Goal: Task Accomplishment & Management: Use online tool/utility

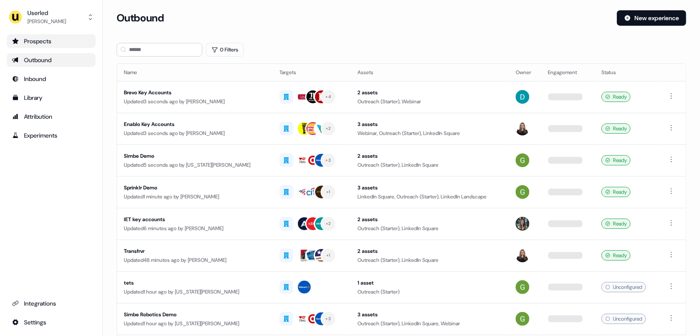
click at [60, 41] on div "Prospects" at bounding box center [51, 41] width 79 height 9
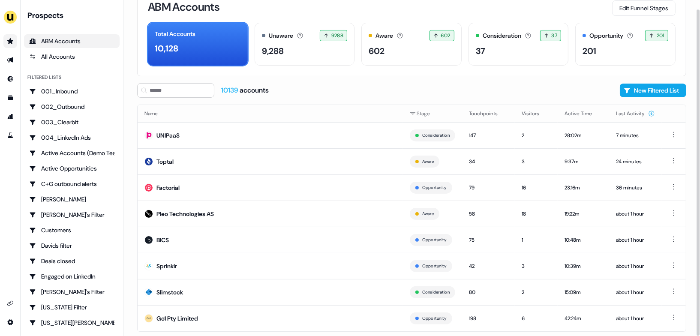
scroll to position [37, 0]
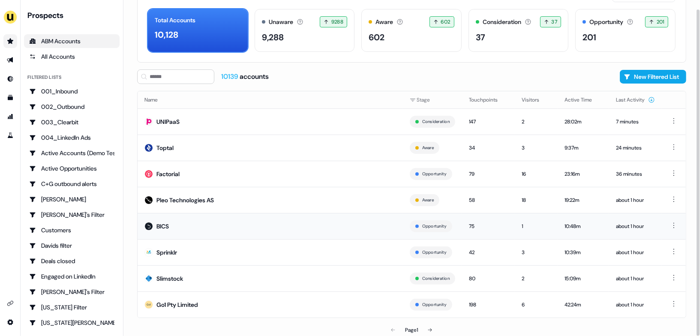
click at [177, 224] on td "BICS" at bounding box center [271, 226] width 266 height 26
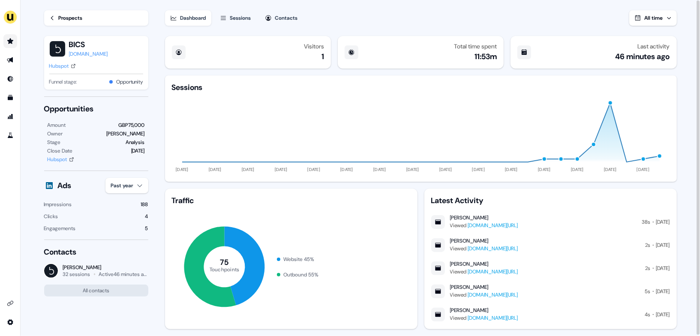
click at [245, 14] on div "Sessions" at bounding box center [240, 18] width 21 height 9
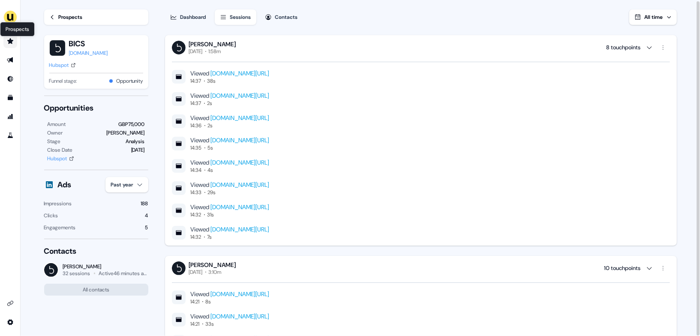
click at [9, 41] on icon "Go to prospects" at bounding box center [10, 41] width 6 height 6
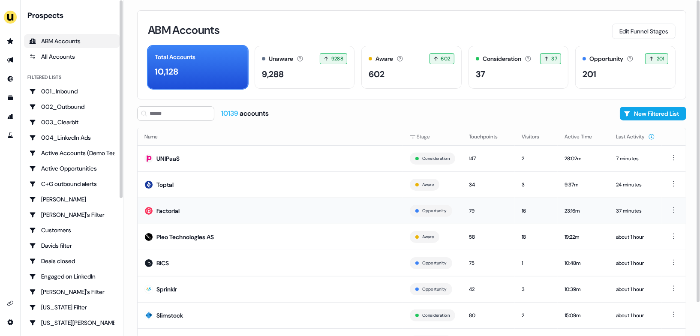
scroll to position [37, 0]
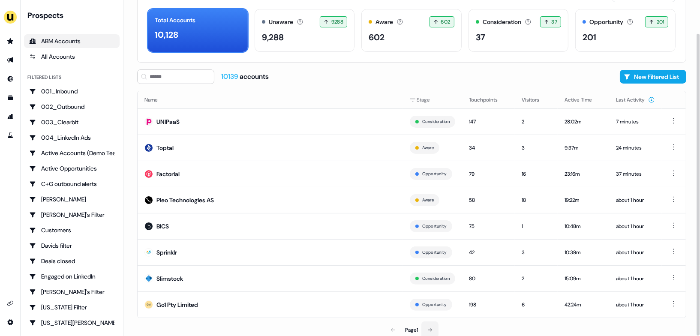
click at [433, 328] on icon at bounding box center [430, 330] width 5 height 5
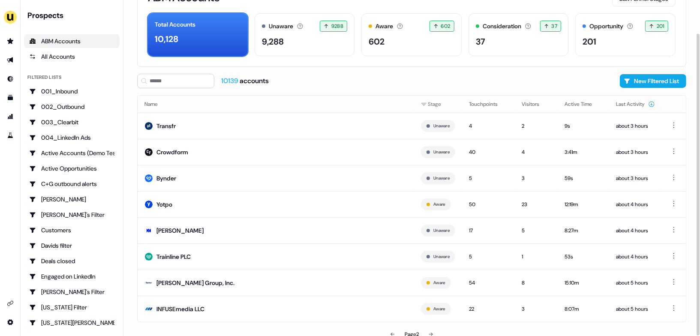
scroll to position [37, 0]
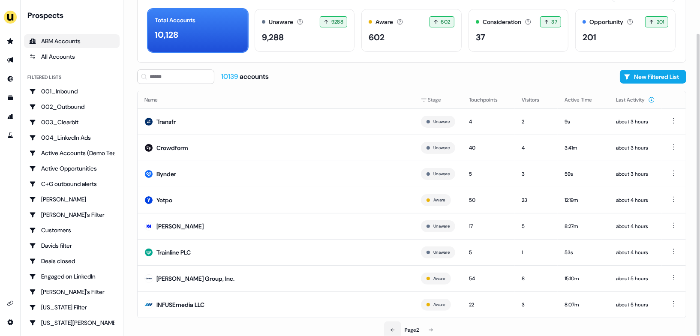
click at [397, 327] on button at bounding box center [392, 330] width 17 height 17
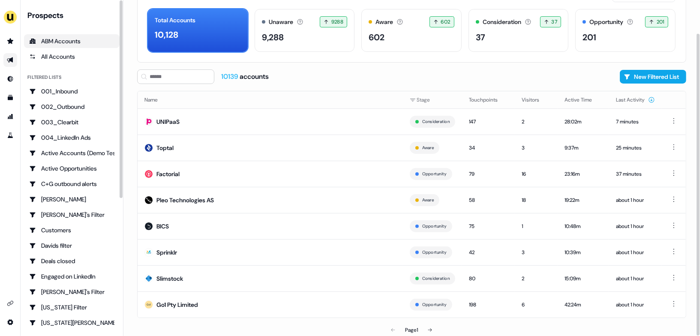
click at [12, 63] on icon "Go to outbound experience" at bounding box center [10, 60] width 7 height 7
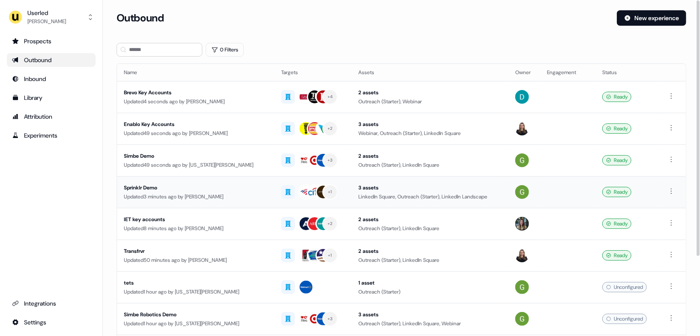
click at [193, 189] on div "Sprinklr Demo" at bounding box center [196, 188] width 144 height 9
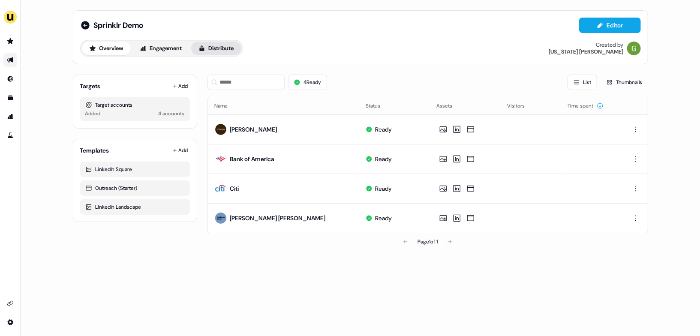
click at [218, 51] on button "Distribute" at bounding box center [216, 49] width 50 height 14
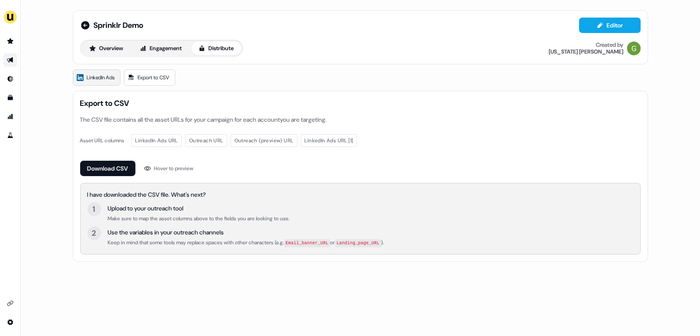
click at [107, 82] on link "LinkedIn Ads" at bounding box center [97, 77] width 48 height 16
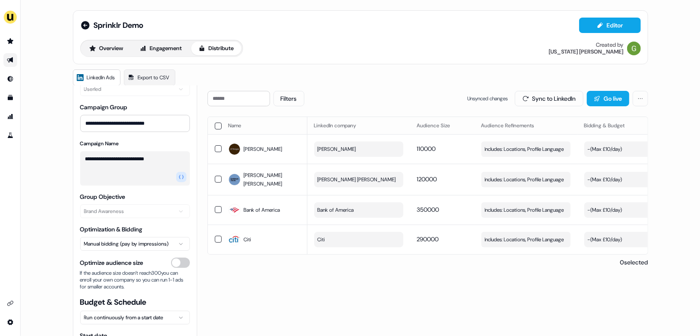
scroll to position [49, 0]
